Goal: Task Accomplishment & Management: Complete application form

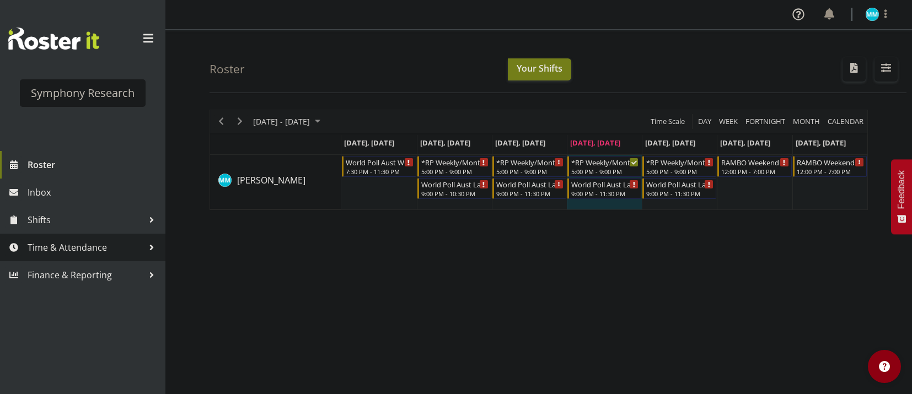
click at [74, 238] on link "Time & Attendance" at bounding box center [82, 248] width 165 height 28
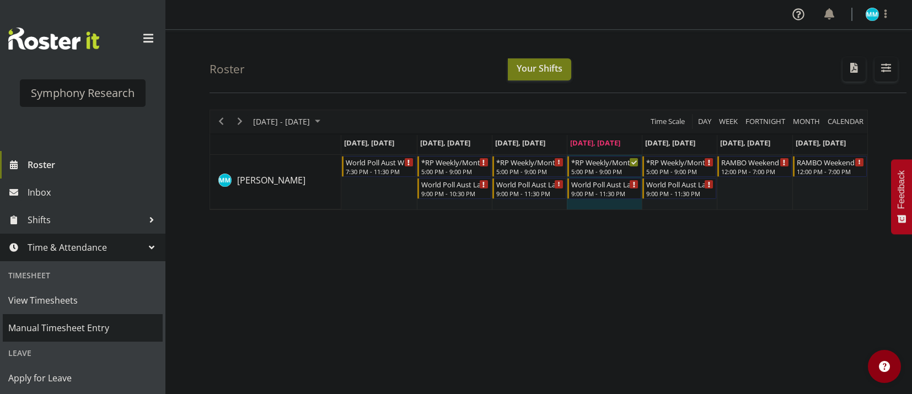
click at [87, 321] on span "Manual Timesheet Entry" at bounding box center [82, 328] width 149 height 17
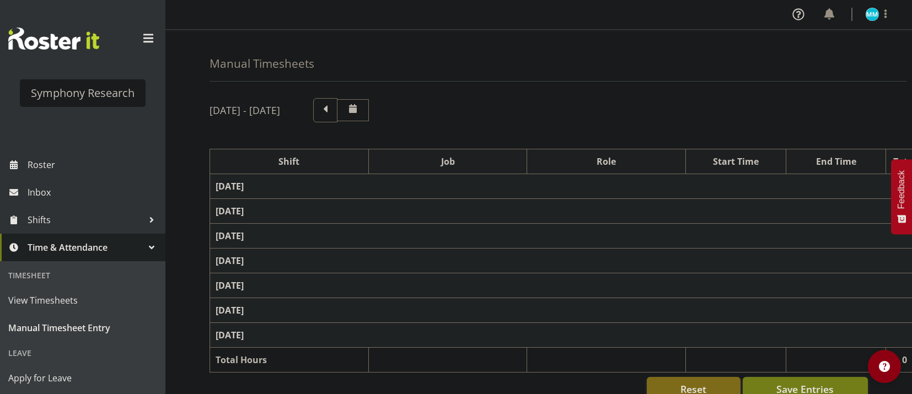
select select "48116"
select select "10633"
select select "47"
select select "57511"
select select "10499"
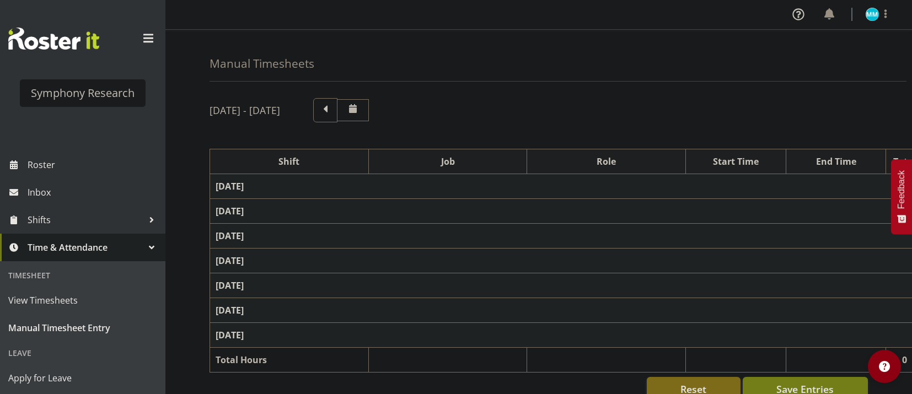
select select "47"
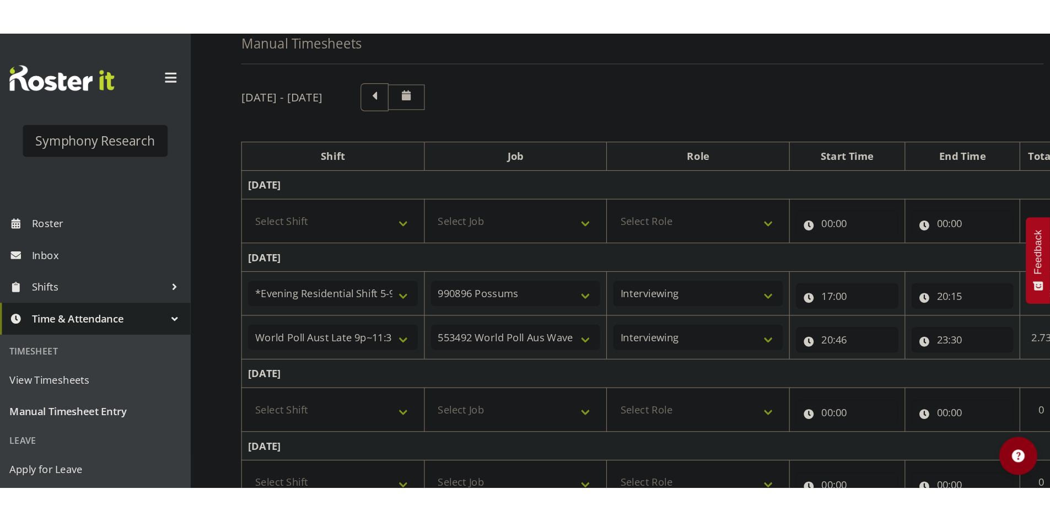
scroll to position [110, 0]
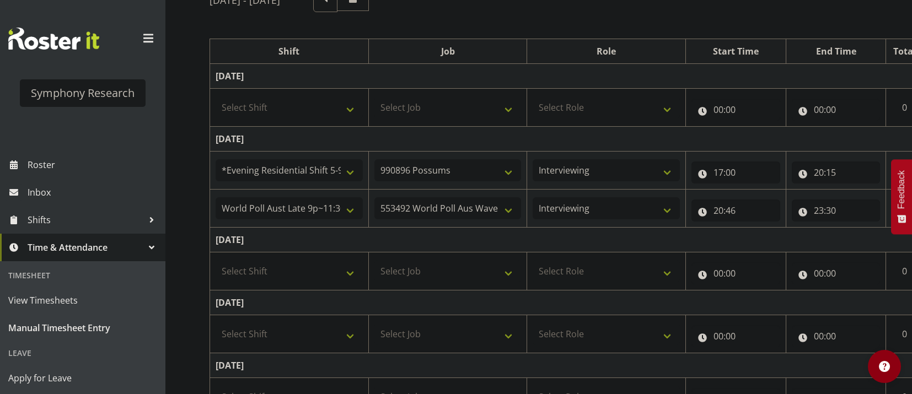
click at [316, 285] on td "Select Shift !!Weekend Residential (Roster IT Shift Label) *Business 9/10am ~ 4…" at bounding box center [289, 272] width 159 height 38
click at [300, 275] on select "Select Shift !!Weekend Residential (Roster IT Shift Label) *Business 9/10am ~ 4…" at bounding box center [289, 271] width 147 height 22
select select "48116"
click at [216, 260] on select "Select Shift !!Weekend Residential (Roster IT Shift Label) *Business 9/10am ~ 4…" at bounding box center [289, 271] width 147 height 22
click at [442, 265] on select "Select Job 550060 IF Admin 553492 World Poll Aus Wave 2 Main 2025 553493 World …" at bounding box center [447, 271] width 147 height 22
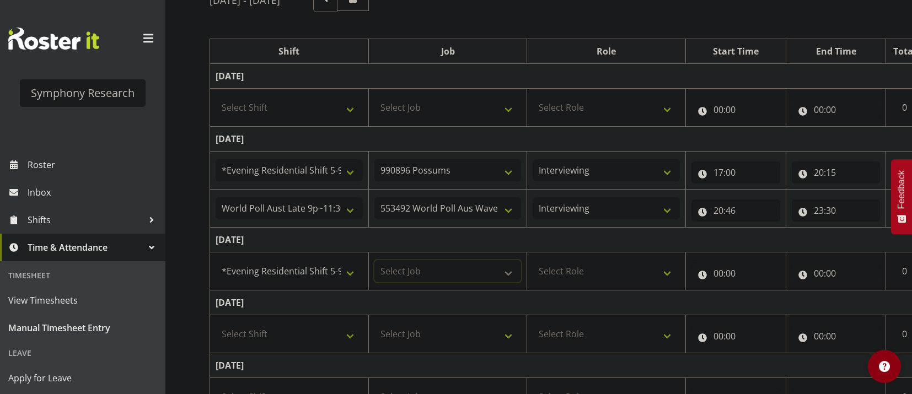
select select "10730"
click at [374, 260] on select "Select Job 550060 IF Admin 553492 World Poll Aus Wave 2 Main 2025 553493 World …" at bounding box center [447, 271] width 147 height 22
click at [578, 261] on select "Select Role Briefing Interviewing" at bounding box center [606, 271] width 147 height 22
select select "47"
click at [533, 260] on select "Select Role Briefing Interviewing" at bounding box center [606, 271] width 147 height 22
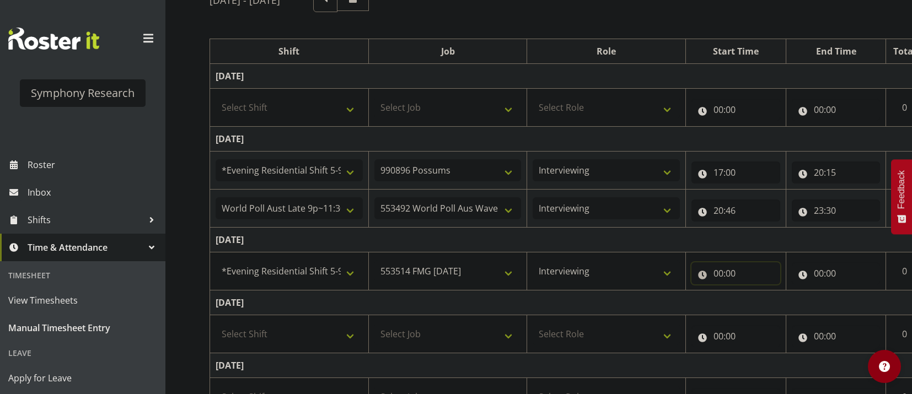
click at [724, 270] on input "00:00" at bounding box center [735, 273] width 89 height 22
click at [773, 298] on select "00 01 02 03 04 05 06 07 08 09 10 11 12 13 14 15 16 17 18 19 20 21 22 23" at bounding box center [766, 302] width 25 height 22
select select "17"
click at [754, 291] on select "00 01 02 03 04 05 06 07 08 09 10 11 12 13 14 15 16 17 18 19 20 21 22 23" at bounding box center [766, 302] width 25 height 22
type input "17:00"
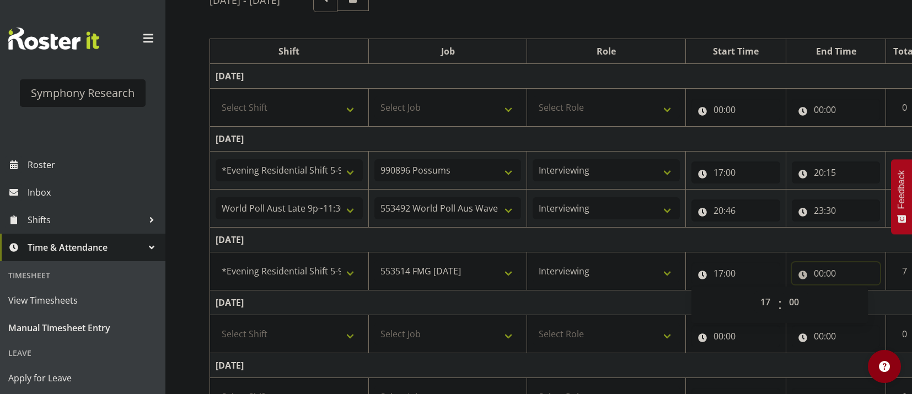
click at [813, 278] on input "00:00" at bounding box center [836, 273] width 89 height 22
click at [860, 303] on select "00 01 02 03 04 05 06 07 08 09 10 11 12 13 14 15 16 17 18 19 20 21 22 23" at bounding box center [867, 302] width 25 height 22
select select "20"
click at [855, 291] on select "00 01 02 03 04 05 06 07 08 09 10 11 12 13 14 15 16 17 18 19 20 21 22 23" at bounding box center [867, 302] width 25 height 22
type input "20:00"
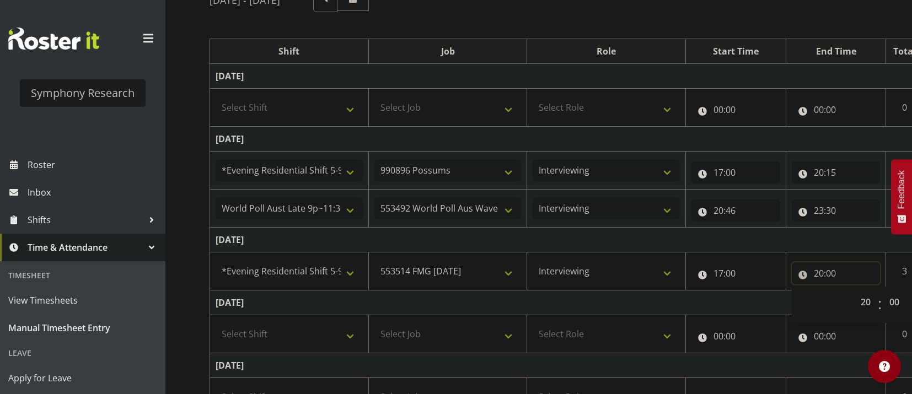
click at [834, 279] on input "20:00" at bounding box center [836, 273] width 89 height 22
click at [836, 280] on input "20:00" at bounding box center [836, 273] width 89 height 22
click at [889, 299] on select "00 01 02 03 04 05 06 07 08 09 10 11 12 13 14 15 16 17 18 19 20 21 22 23 24 25 2…" at bounding box center [895, 302] width 25 height 22
select select "29"
click at [883, 291] on select "00 01 02 03 04 05 06 07 08 09 10 11 12 13 14 15 16 17 18 19 20 21 22 23 24 25 2…" at bounding box center [895, 302] width 25 height 22
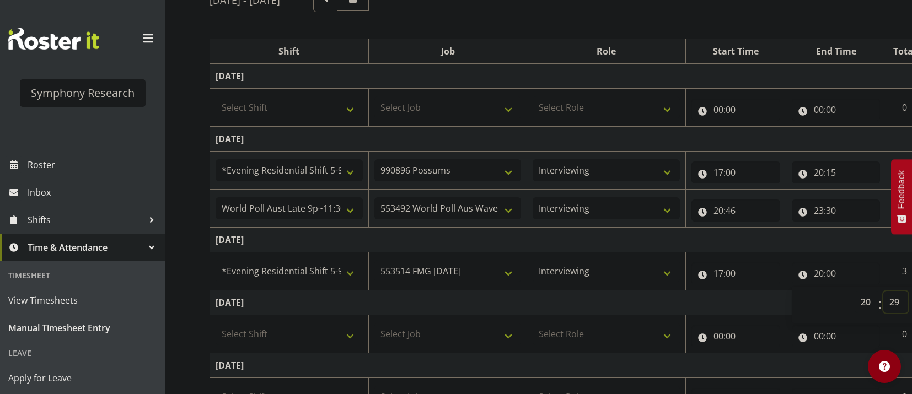
type input "20:29"
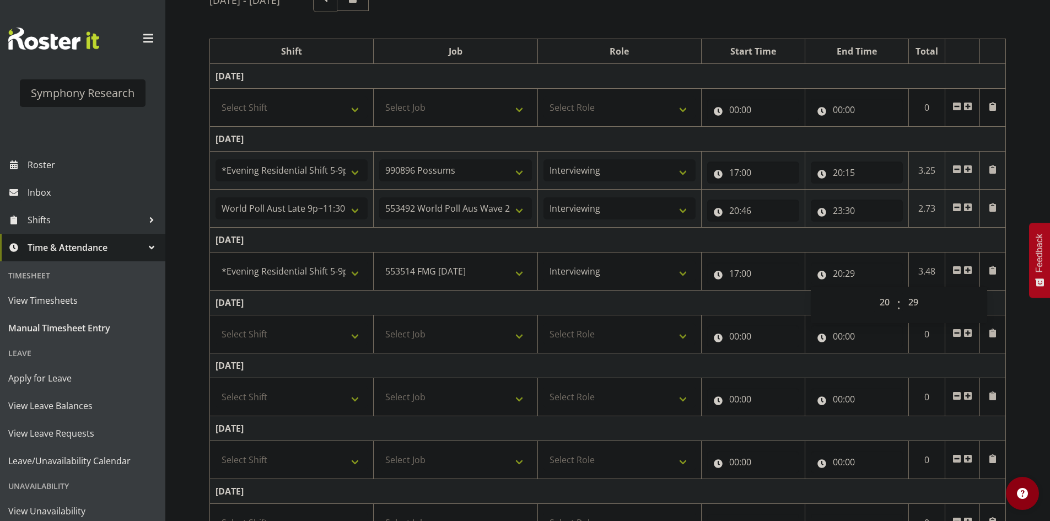
click at [756, 303] on td "[DATE]" at bounding box center [608, 303] width 796 height 25
click at [911, 266] on span at bounding box center [968, 270] width 9 height 9
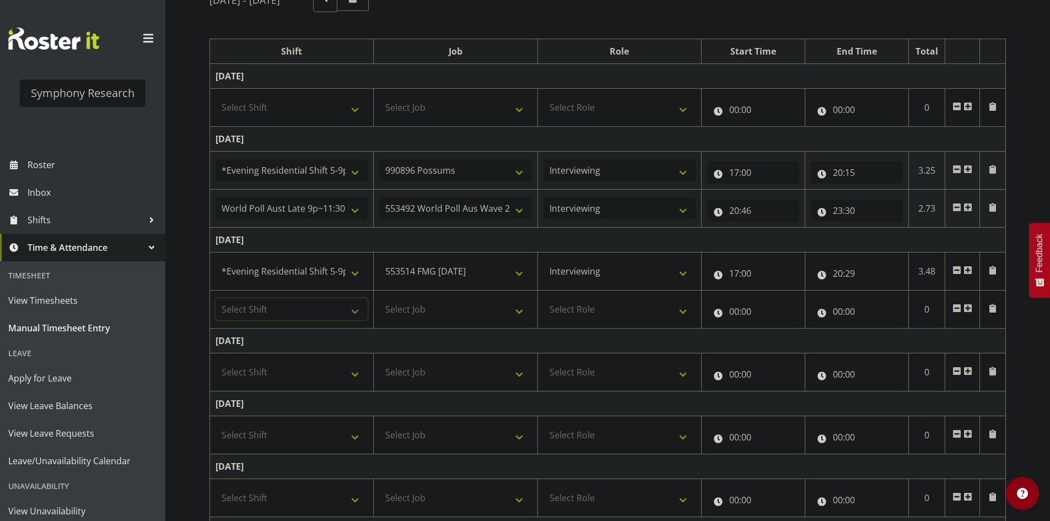
click at [317, 316] on select "Select Shift !!Weekend Residential (Roster IT Shift Label) *Business 9/10am ~ 4…" at bounding box center [292, 309] width 152 height 22
select select "57511"
click at [216, 298] on select "Select Shift !!Weekend Residential (Roster IT Shift Label) *Business 9/10am ~ 4…" at bounding box center [292, 309] width 152 height 22
click at [458, 304] on select "Select Job 550060 IF Admin 553492 World Poll Aus Wave 2 Main 2025 553493 World …" at bounding box center [455, 309] width 152 height 22
select select "10499"
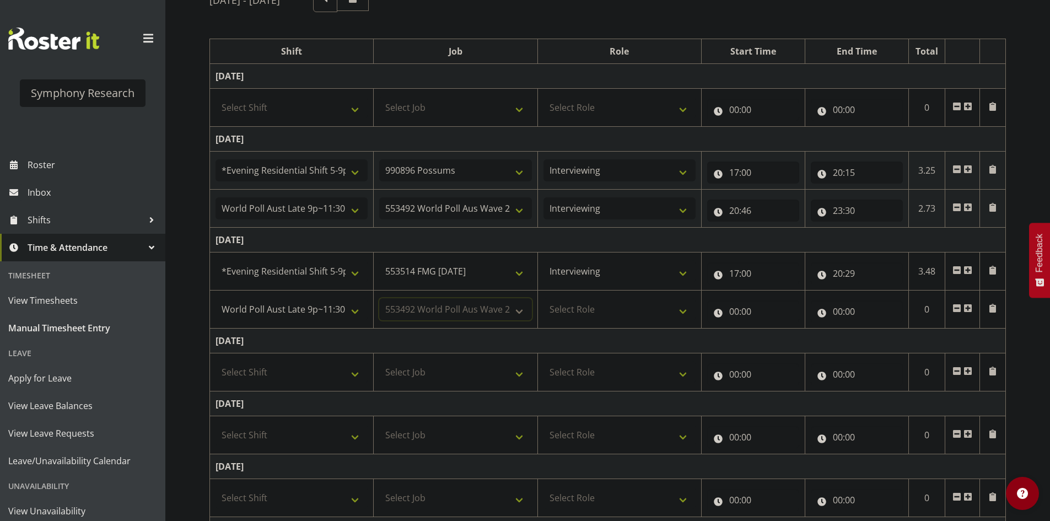
click at [379, 298] on select "Select Job 550060 IF Admin 553492 World Poll Aus Wave 2 Main 2025 553493 World …" at bounding box center [455, 309] width 152 height 22
click at [601, 308] on select "Select Role Briefing Interviewing" at bounding box center [620, 309] width 152 height 22
select select "47"
click at [544, 298] on select "Select Role Briefing Interviewing" at bounding box center [620, 309] width 152 height 22
click at [743, 312] on input "00:00" at bounding box center [753, 311] width 92 height 22
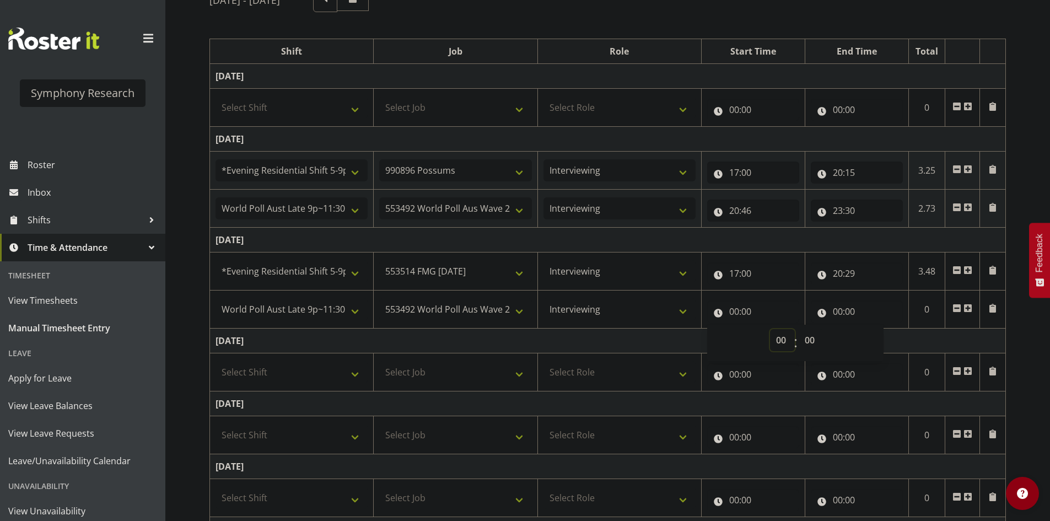
click at [786, 336] on select "00 01 02 03 04 05 06 07 08 09 10 11 12 13 14 15 16 17 18 19 20 21 22 23" at bounding box center [782, 340] width 25 height 22
select select "20"
click at [770, 329] on select "00 01 02 03 04 05 06 07 08 09 10 11 12 13 14 15 16 17 18 19 20 21 22 23" at bounding box center [782, 340] width 25 height 22
type input "20:00"
click at [820, 339] on select "00 01 02 03 04 05 06 07 08 09 10 11 12 13 14 15 16 17 18 19 20 21 22 23 24 25 2…" at bounding box center [811, 340] width 25 height 22
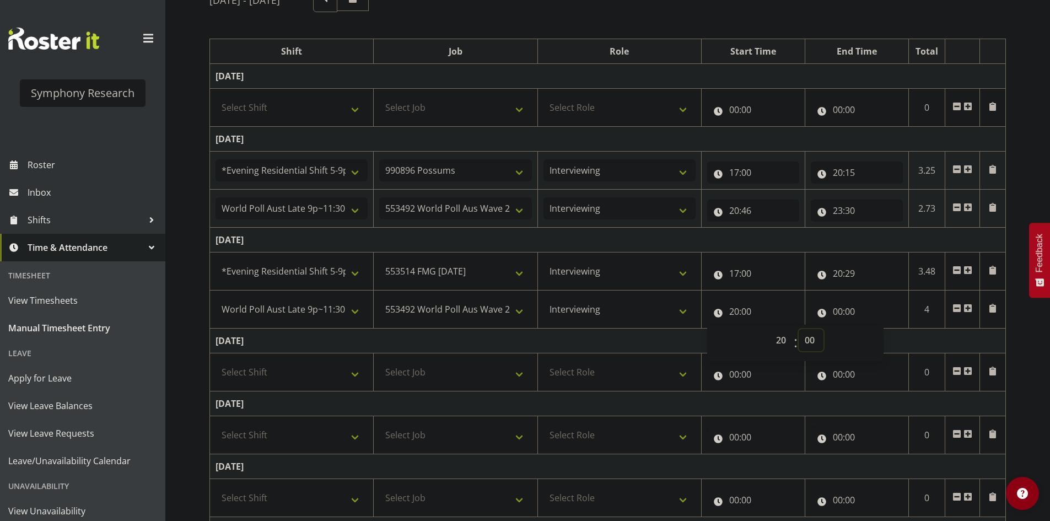
select select "59"
click at [799, 329] on select "00 01 02 03 04 05 06 07 08 09 10 11 12 13 14 15 16 17 18 19 20 21 22 23 24 25 2…" at bounding box center [811, 340] width 25 height 22
type input "20:59"
click at [834, 312] on input "00:00" at bounding box center [857, 311] width 92 height 22
click at [883, 339] on select "00 01 02 03 04 05 06 07 08 09 10 11 12 13 14 15 16 17 18 19 20 21 22 23" at bounding box center [886, 340] width 25 height 22
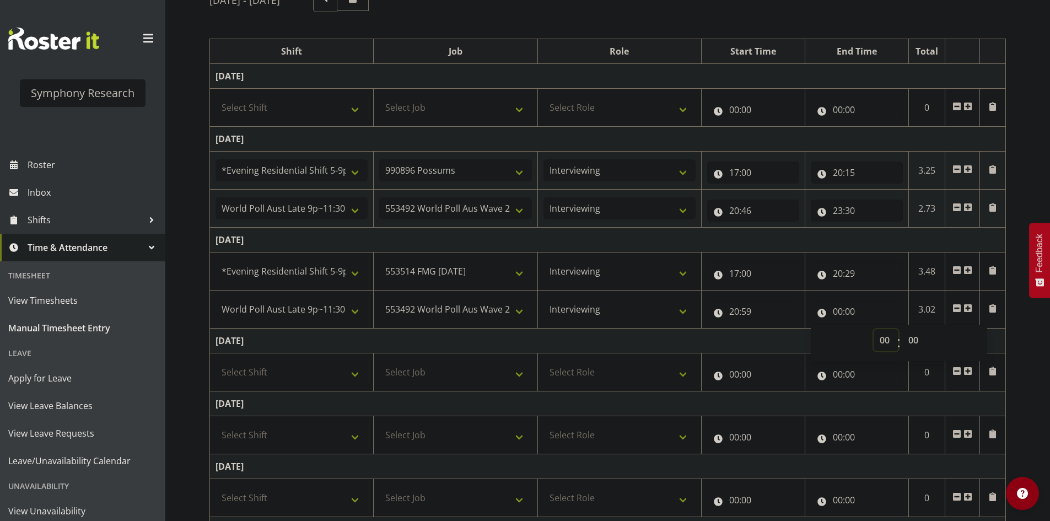
select select "23"
click at [874, 329] on select "00 01 02 03 04 05 06 07 08 09 10 11 12 13 14 15 16 17 18 19 20 21 22 23" at bounding box center [886, 340] width 25 height 22
type input "23:00"
click at [911, 341] on select "00 01 02 03 04 05 06 07 08 09 10 11 12 13 14 15 16 17 18 19 20 21 22 23 24 25 2…" at bounding box center [915, 340] width 25 height 22
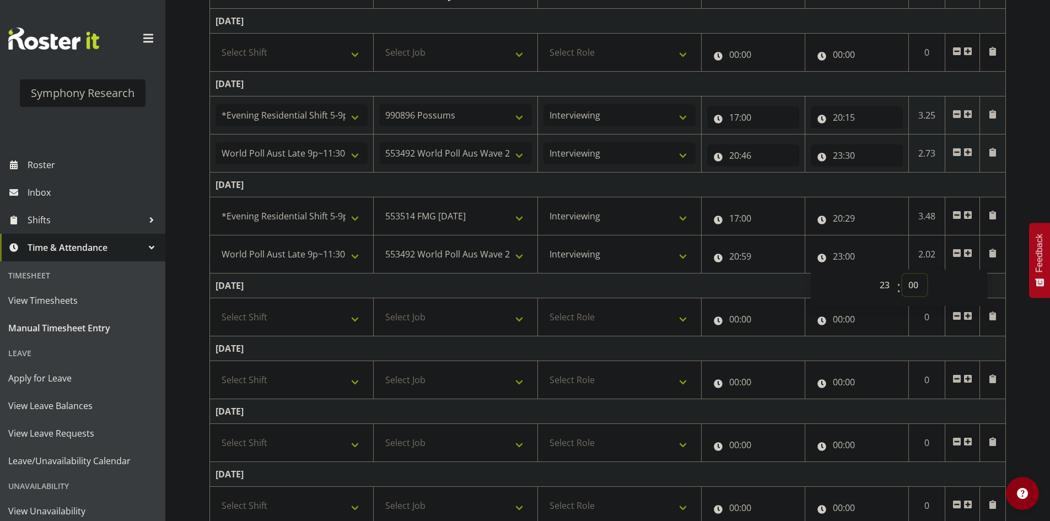
scroll to position [184, 0]
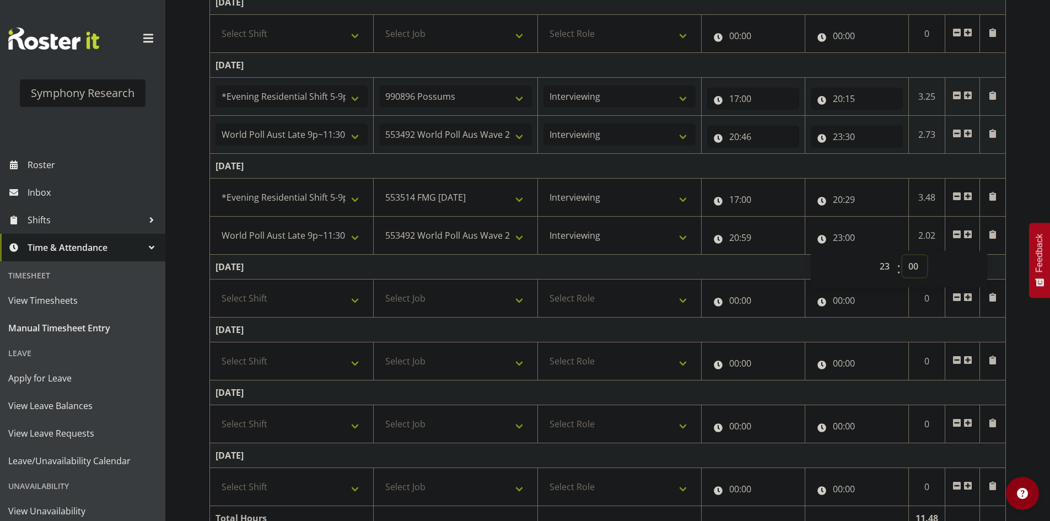
click at [911, 271] on select "00 01 02 03 04 05 06 07 08 09 10 11 12 13 14 15 16 17 18 19 20 21 22 23 24 25 2…" at bounding box center [915, 266] width 25 height 22
select select "30"
click at [903, 255] on select "00 01 02 03 04 05 06 07 08 09 10 11 12 13 14 15 16 17 18 19 20 21 22 23 24 25 2…" at bounding box center [915, 266] width 25 height 22
type input "23:30"
click at [911, 310] on div "[DATE] - [DATE] Shift Job Role Start Time End Time Total [DATE] Select Shift !!…" at bounding box center [630, 237] width 841 height 662
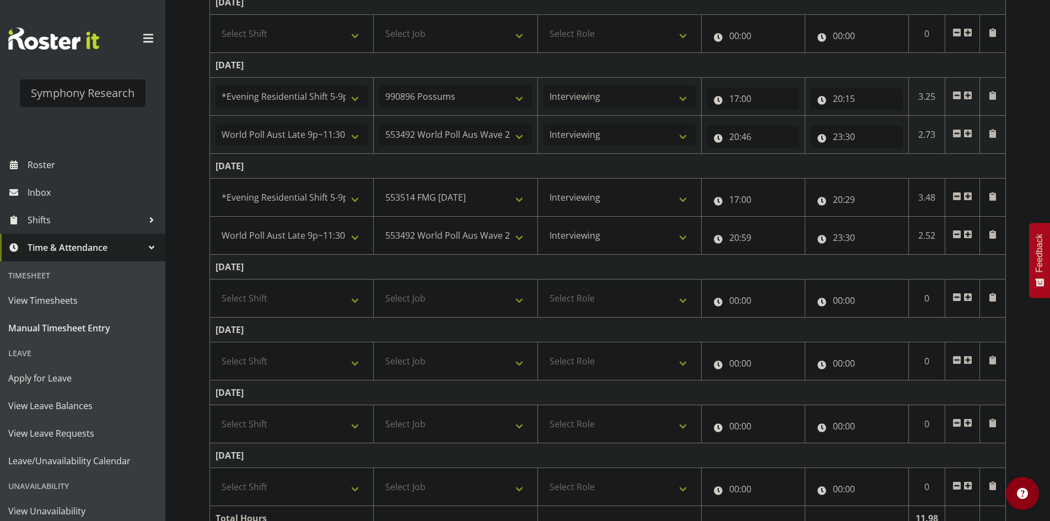
scroll to position [239, 0]
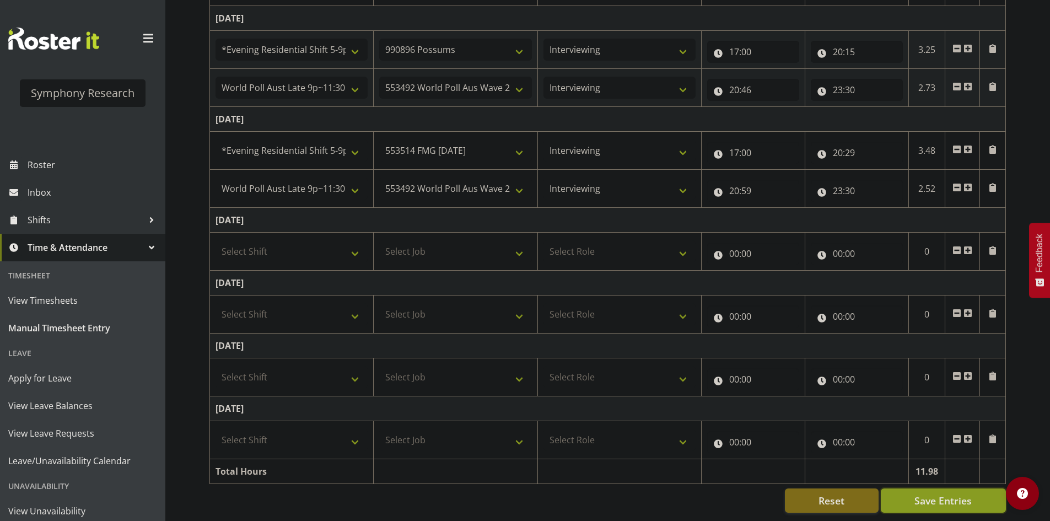
click at [911, 394] on span "Save Entries" at bounding box center [943, 500] width 57 height 14
